Goal: Transaction & Acquisition: Subscribe to service/newsletter

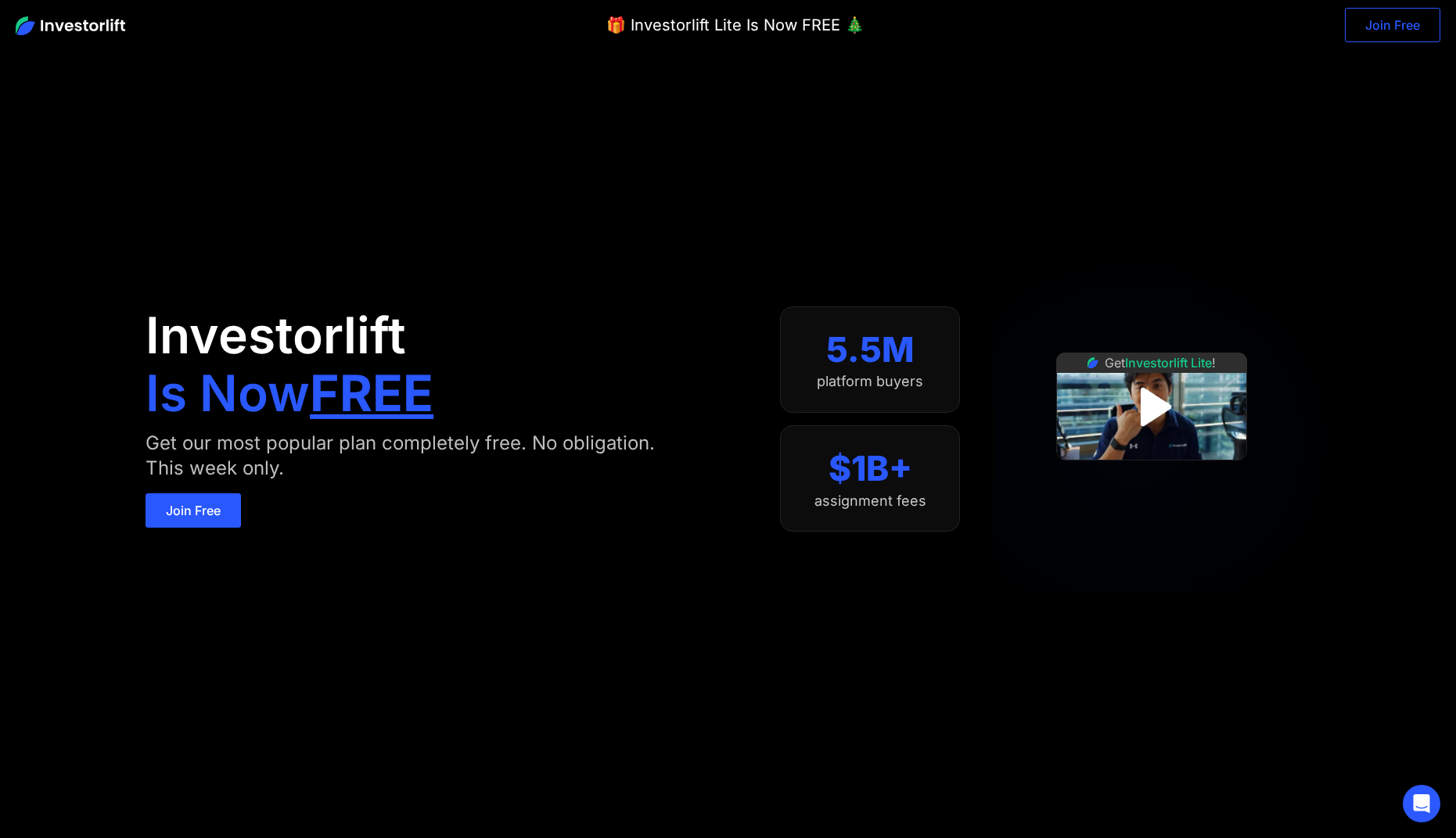
click at [1400, 18] on link "Join Free" at bounding box center [1392, 25] width 96 height 34
click at [191, 499] on link "Join Free" at bounding box center [193, 510] width 96 height 34
